Goal: Register for event/course

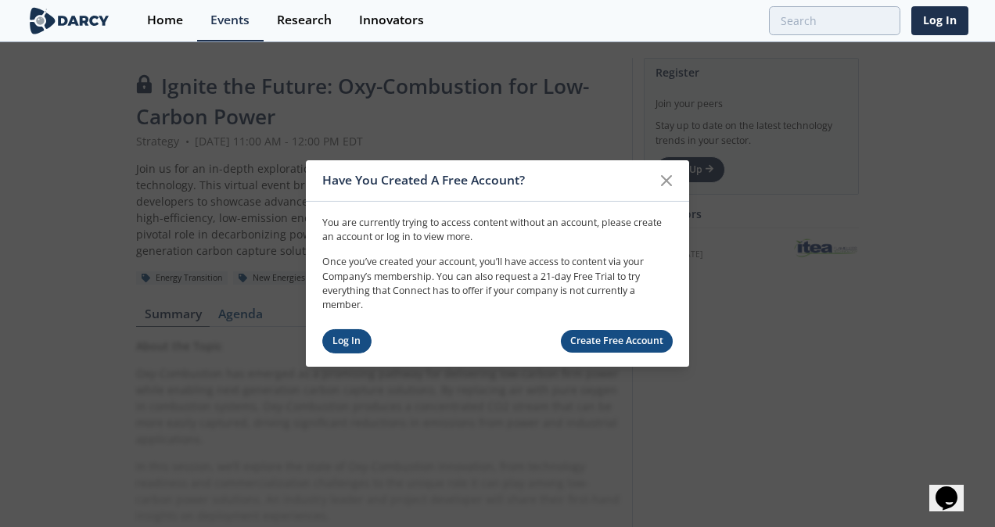
click at [333, 337] on link "Log In" at bounding box center [346, 341] width 49 height 24
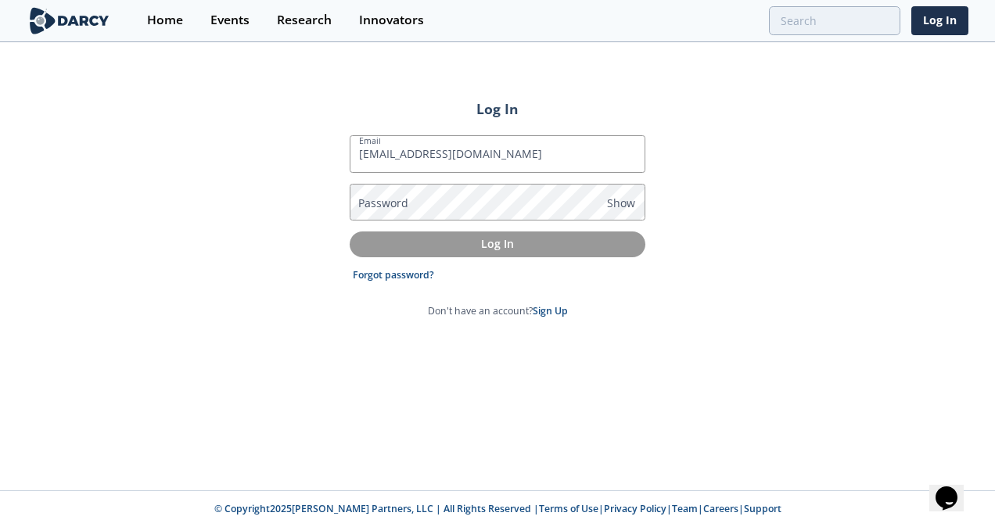
type input "[EMAIL_ADDRESS][DOMAIN_NAME]"
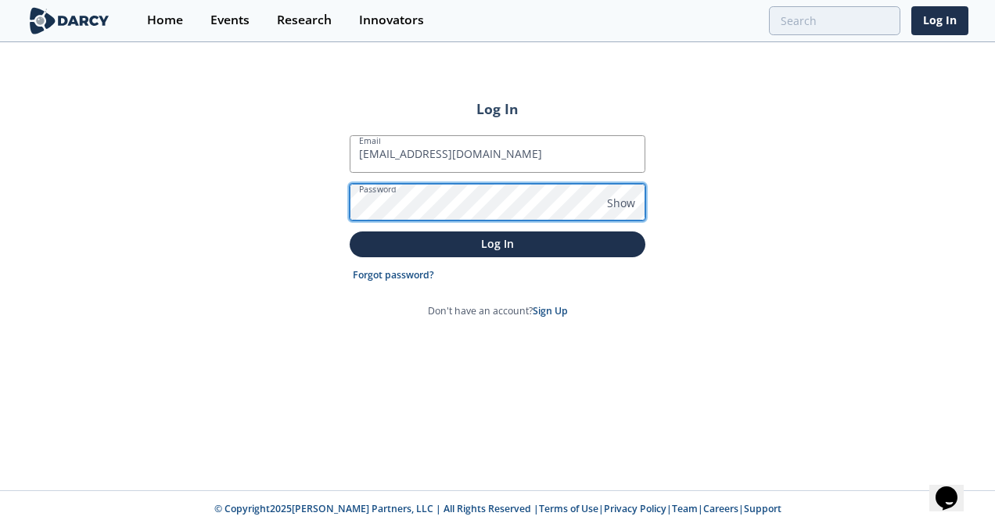
click at [350, 231] on button "Log In" at bounding box center [498, 244] width 296 height 26
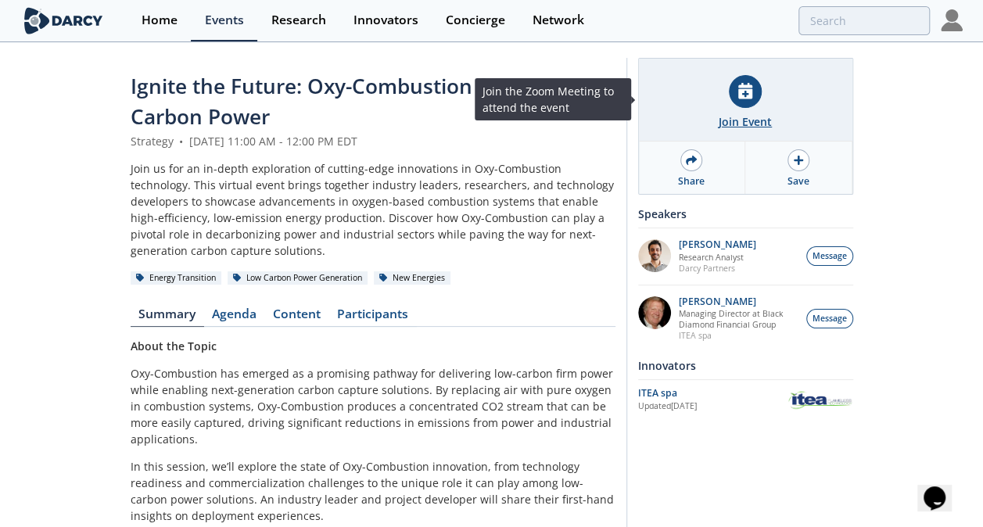
click at [726, 114] on div "Join Event" at bounding box center [745, 121] width 53 height 16
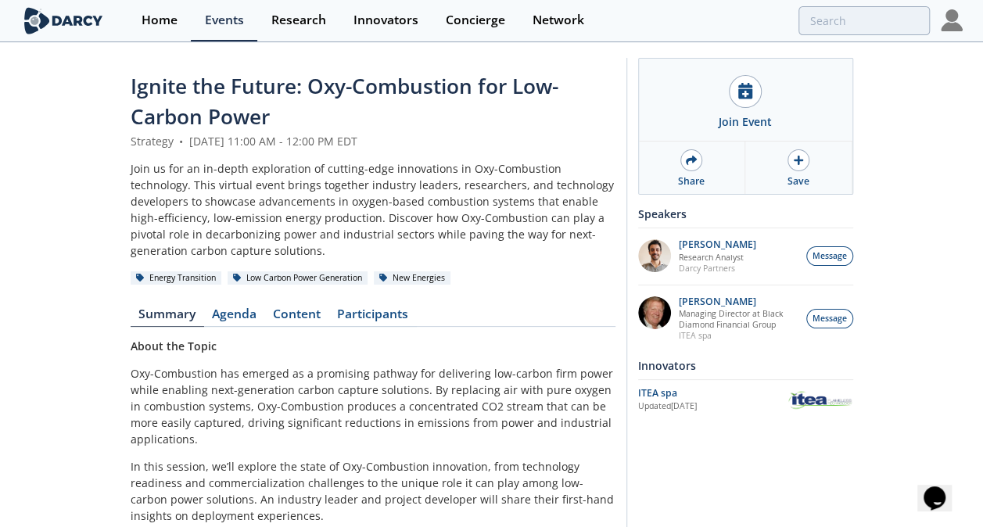
click at [699, 39] on div "Home Events Research Innovators Concierge Network" at bounding box center [544, 20] width 834 height 41
click at [106, 267] on div "Ignite the Future: Oxy-Combustion for Low-Carbon Power Strategy • [DATE] 11:00 …" at bounding box center [491, 423] width 983 height 759
click at [429, 194] on div "Join us for an in-depth exploration of cutting-edge innovations in Oxy-Combusti…" at bounding box center [373, 209] width 485 height 99
click at [81, 211] on div "Ignite the Future: Oxy-Combustion for Low-Carbon Power Strategy • [DATE] 11:00 …" at bounding box center [491, 423] width 983 height 759
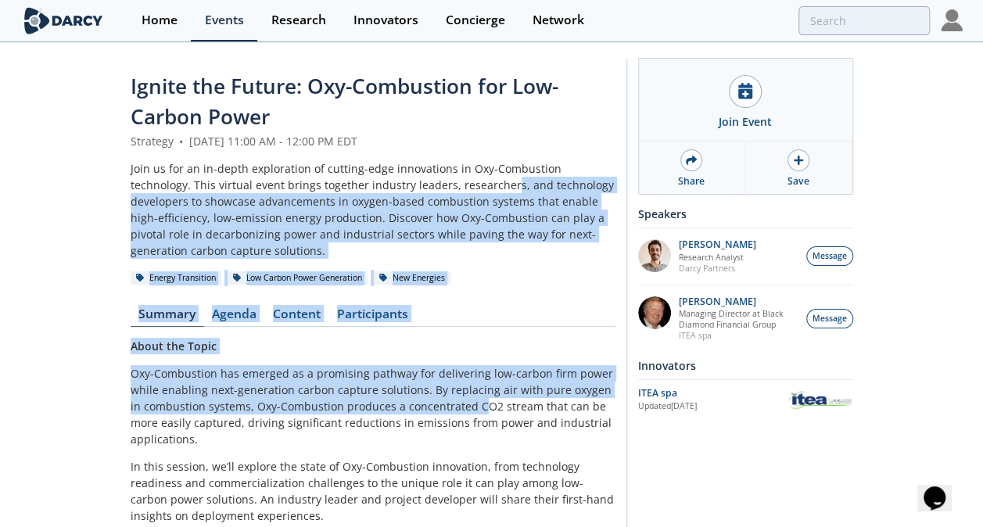
drag, startPoint x: 447, startPoint y: 189, endPoint x: 468, endPoint y: 411, distance: 223.1
click at [468, 411] on div "Ignite the Future: Oxy-Combustion for Low-Carbon Power Strategy • [DATE] 11:00 …" at bounding box center [373, 423] width 485 height 705
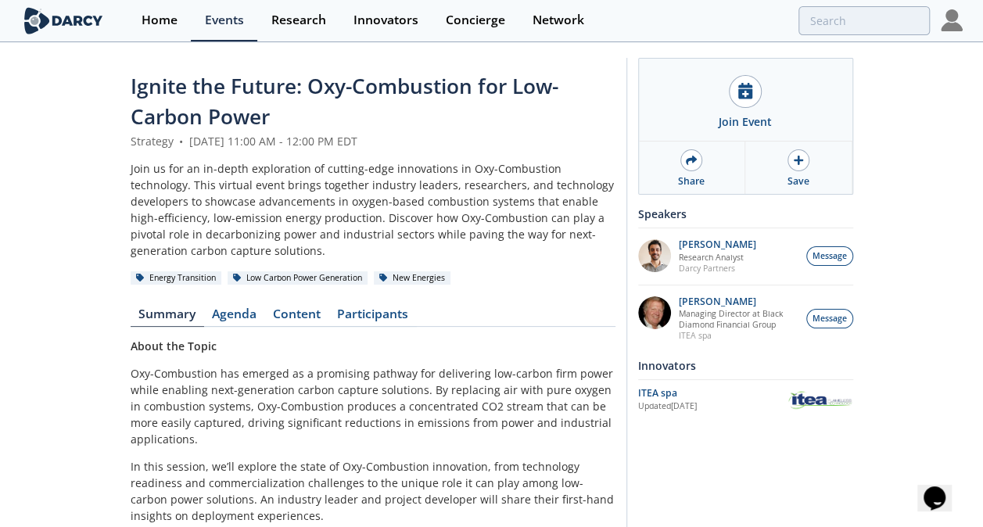
drag, startPoint x: 468, startPoint y: 411, endPoint x: 400, endPoint y: 464, distance: 85.7
click at [400, 464] on p "In this session, we’ll explore the state of Oxy-Combustion innovation, from tec…" at bounding box center [373, 491] width 485 height 66
